Goal: Obtain resource: Obtain resource

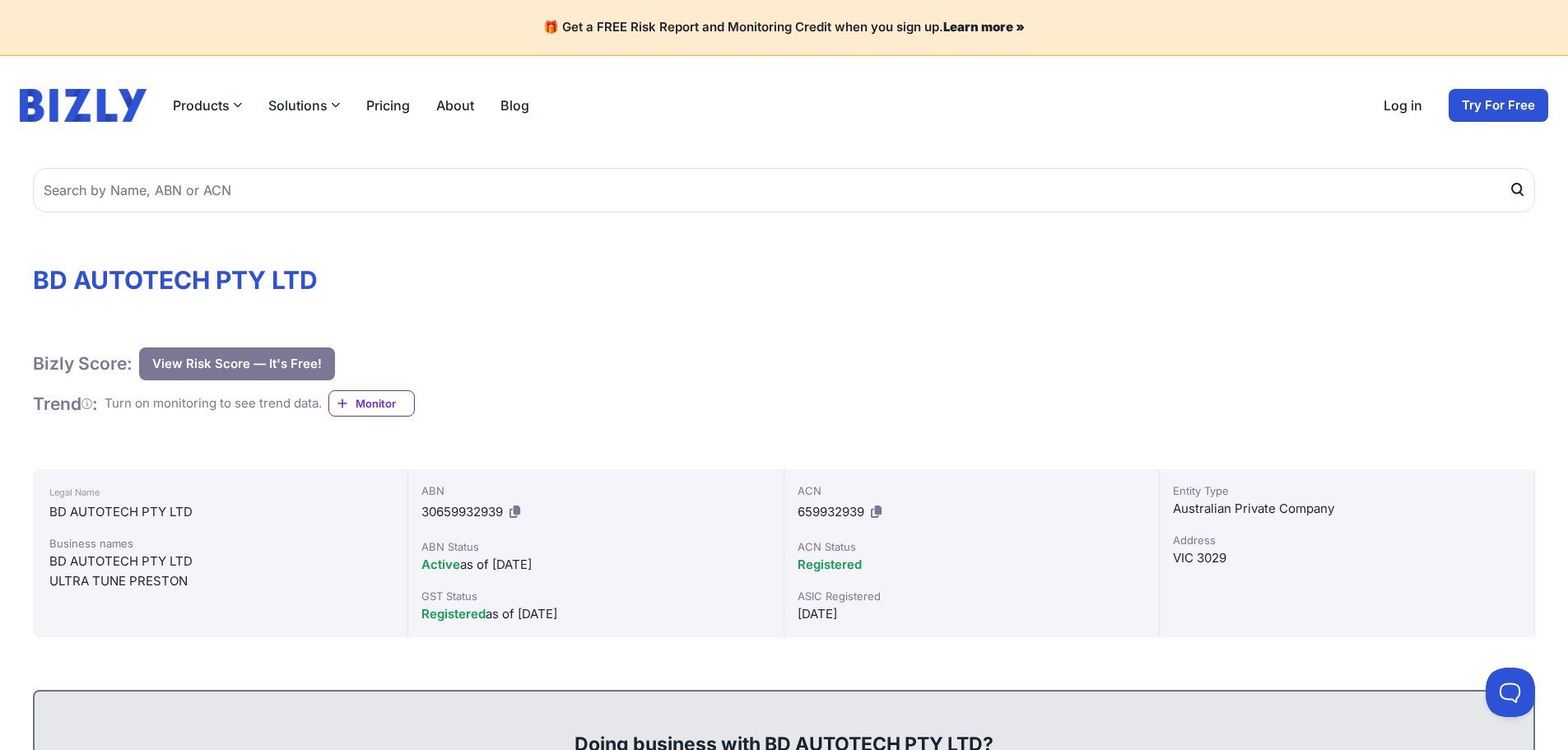
click at [379, 403] on span "Monitor" at bounding box center [385, 403] width 58 height 16
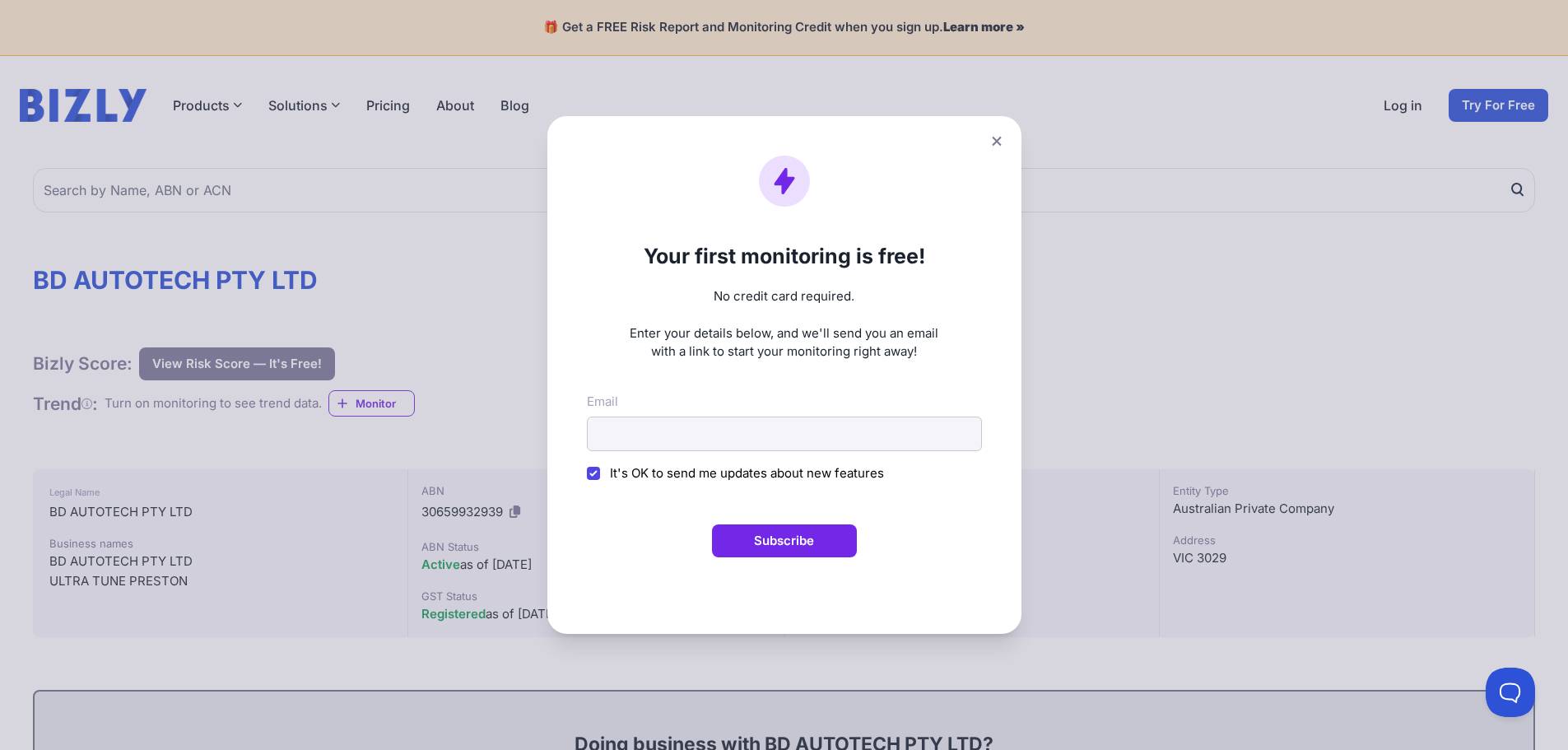
click at [1001, 141] on icon at bounding box center [996, 141] width 10 height 11
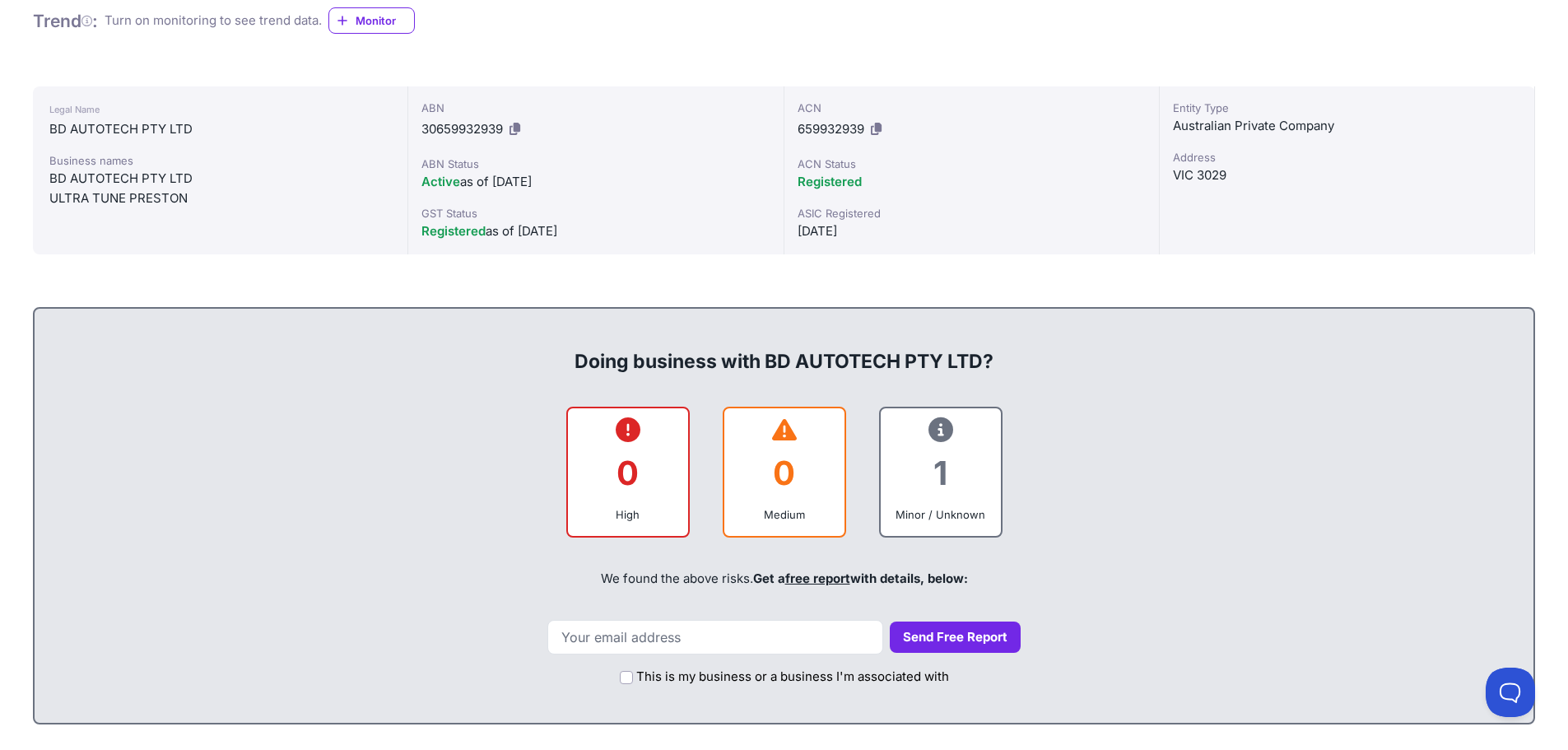
scroll to position [412, 0]
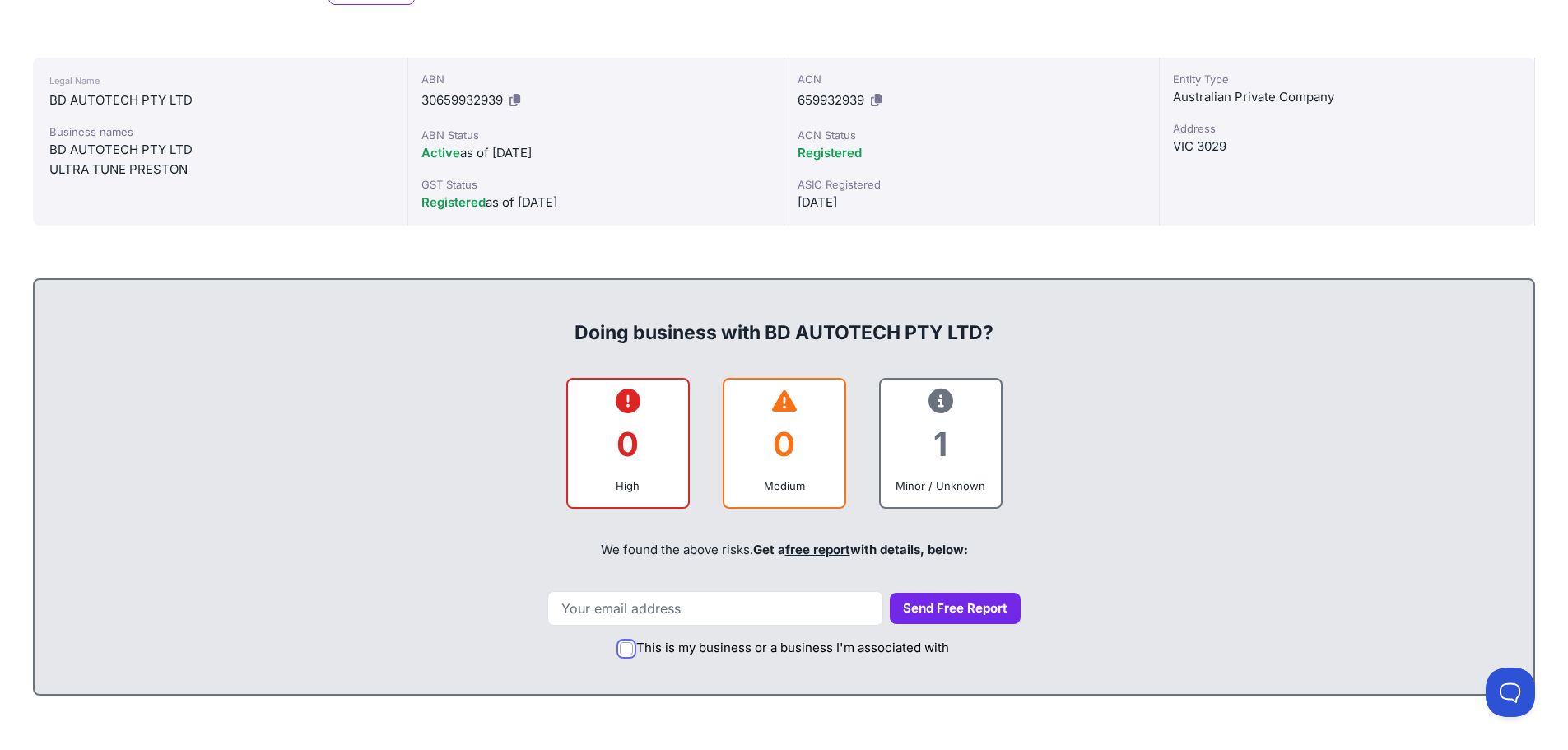
click at [623, 650] on input "This is my business or a business I'm associated with" at bounding box center [626, 648] width 14 height 14
checkbox input "true"
click at [606, 605] on input "email" at bounding box center [715, 609] width 335 height 35
type input "[EMAIL_ADDRESS][DOMAIN_NAME]"
click at [956, 608] on button "Send Free Report" at bounding box center [955, 608] width 131 height 32
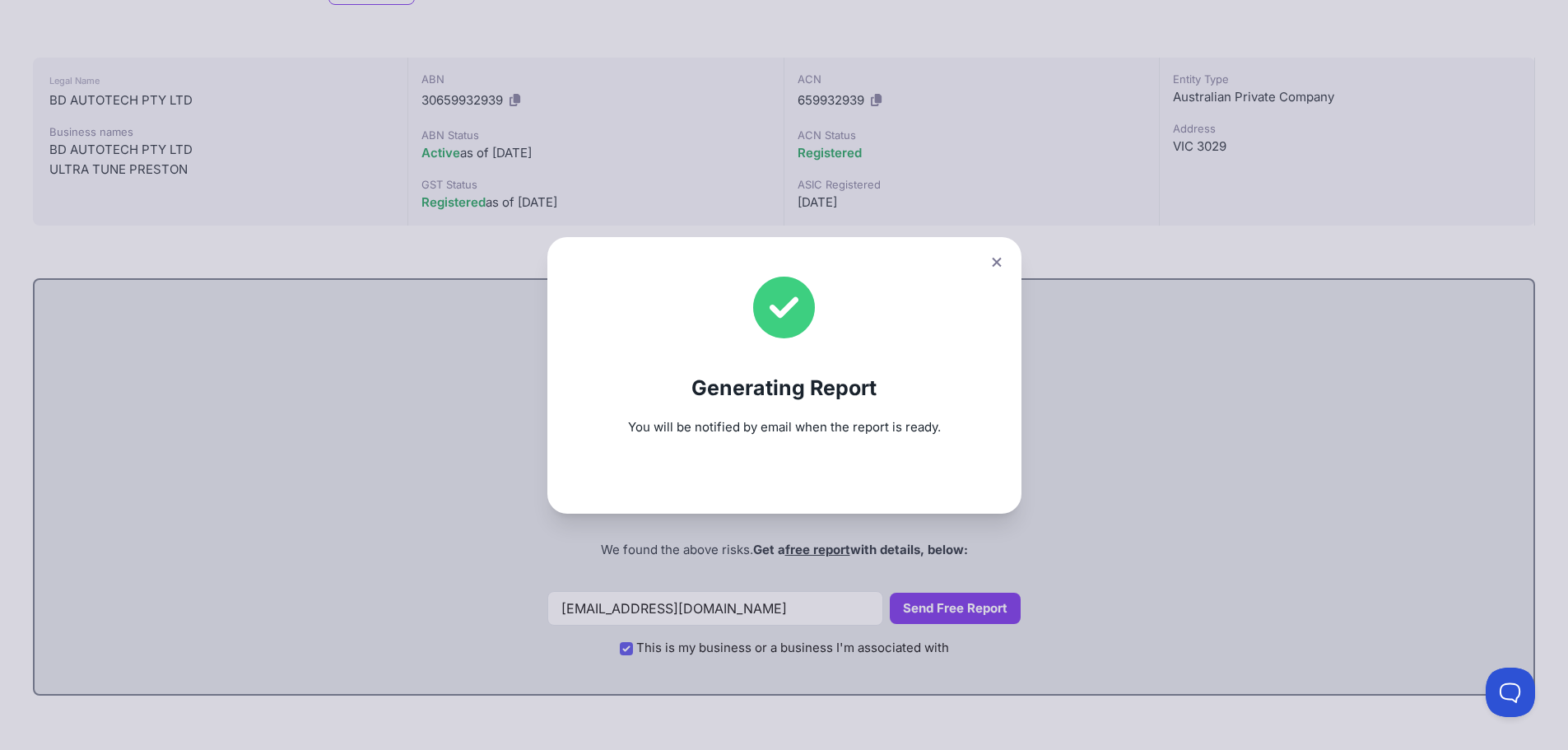
click at [1000, 261] on icon at bounding box center [996, 262] width 10 height 11
